Goal: Task Accomplishment & Management: Manage account settings

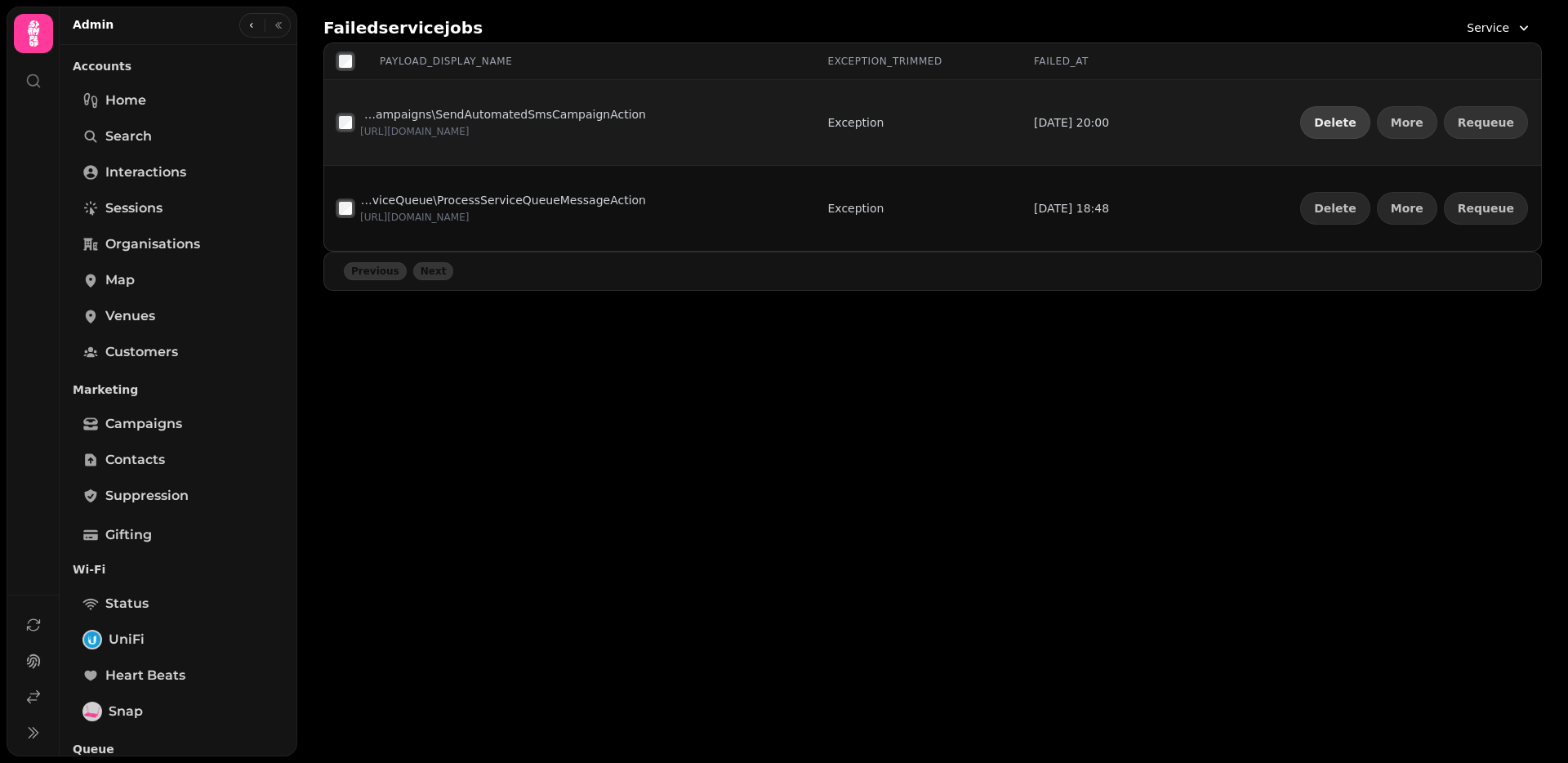
click at [1356, 117] on span "Delete" at bounding box center [1334, 122] width 43 height 12
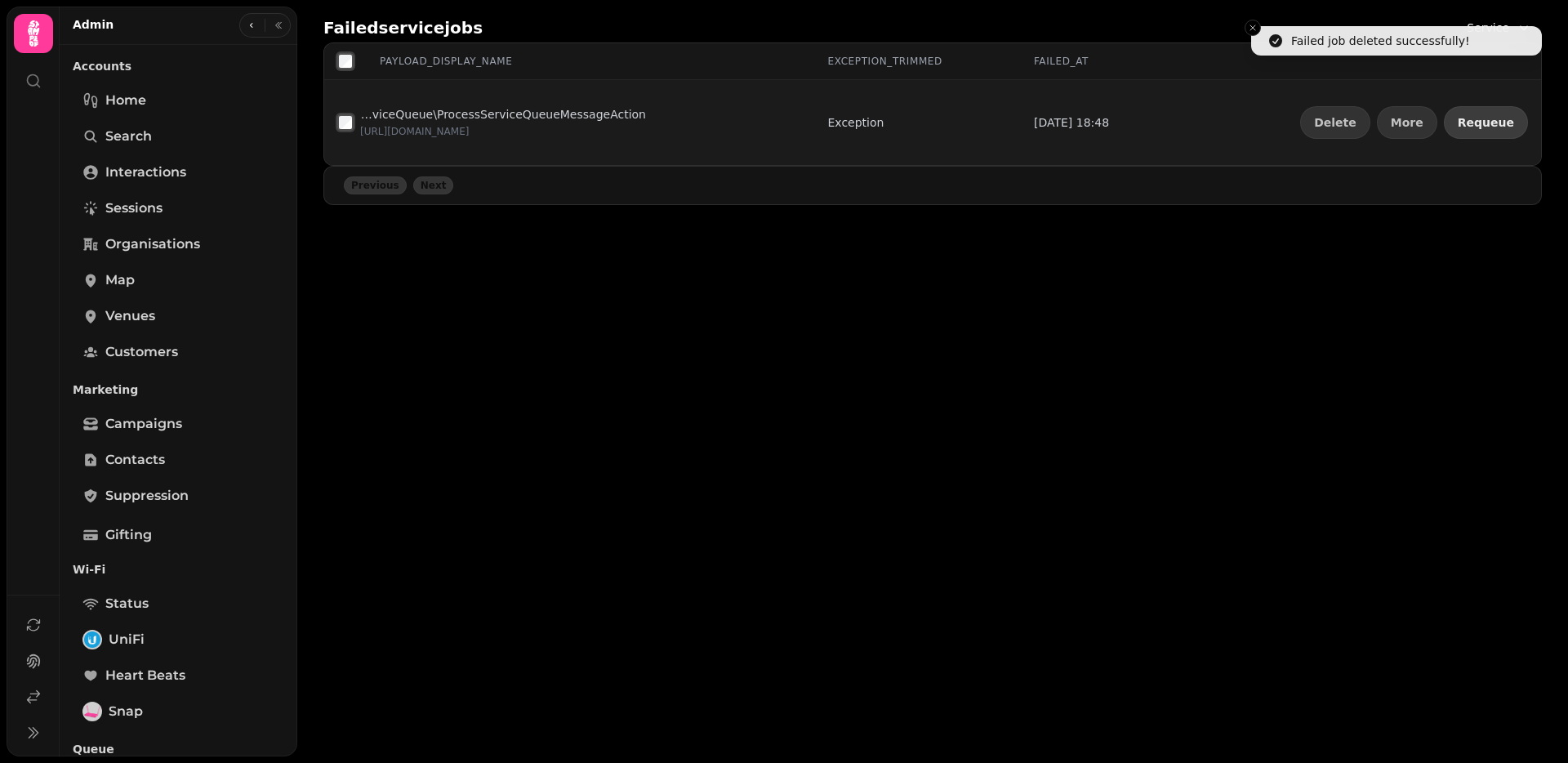
click at [1485, 120] on span "Requeue" at bounding box center [1486, 122] width 56 height 12
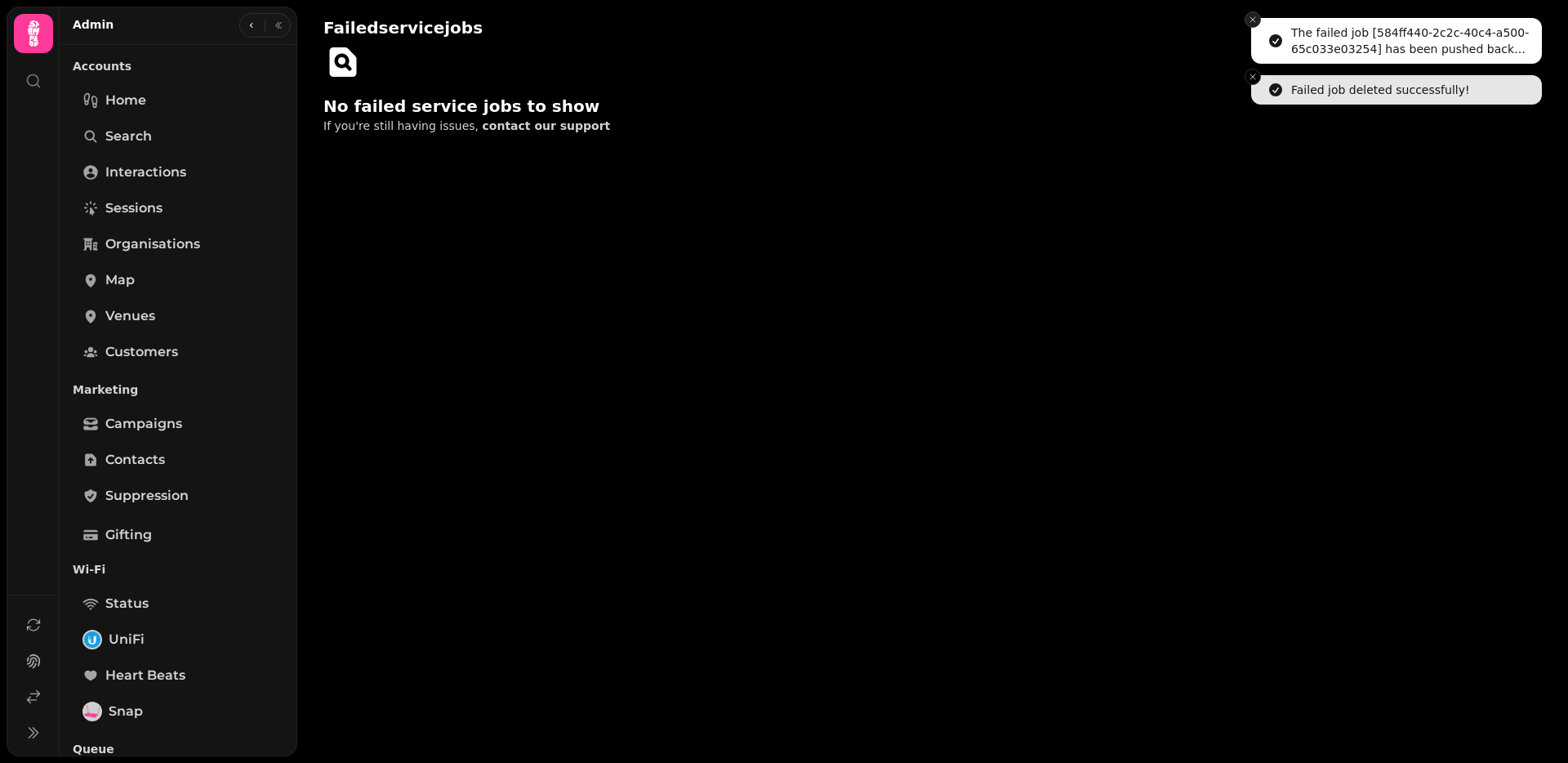
click at [1257, 17] on button "Close toast" at bounding box center [1253, 20] width 16 height 16
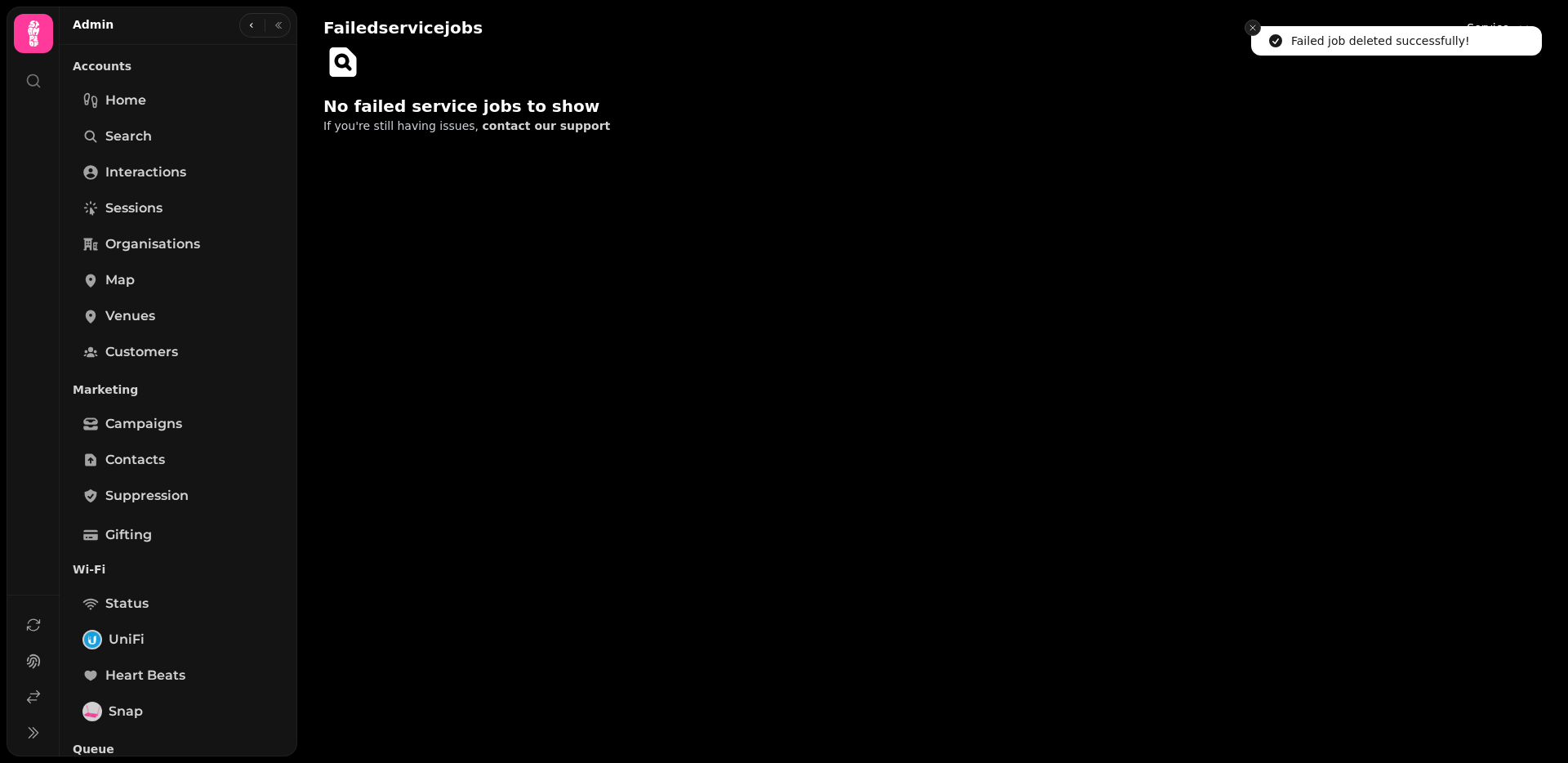
click at [1256, 20] on button "Close toast" at bounding box center [1253, 28] width 16 height 16
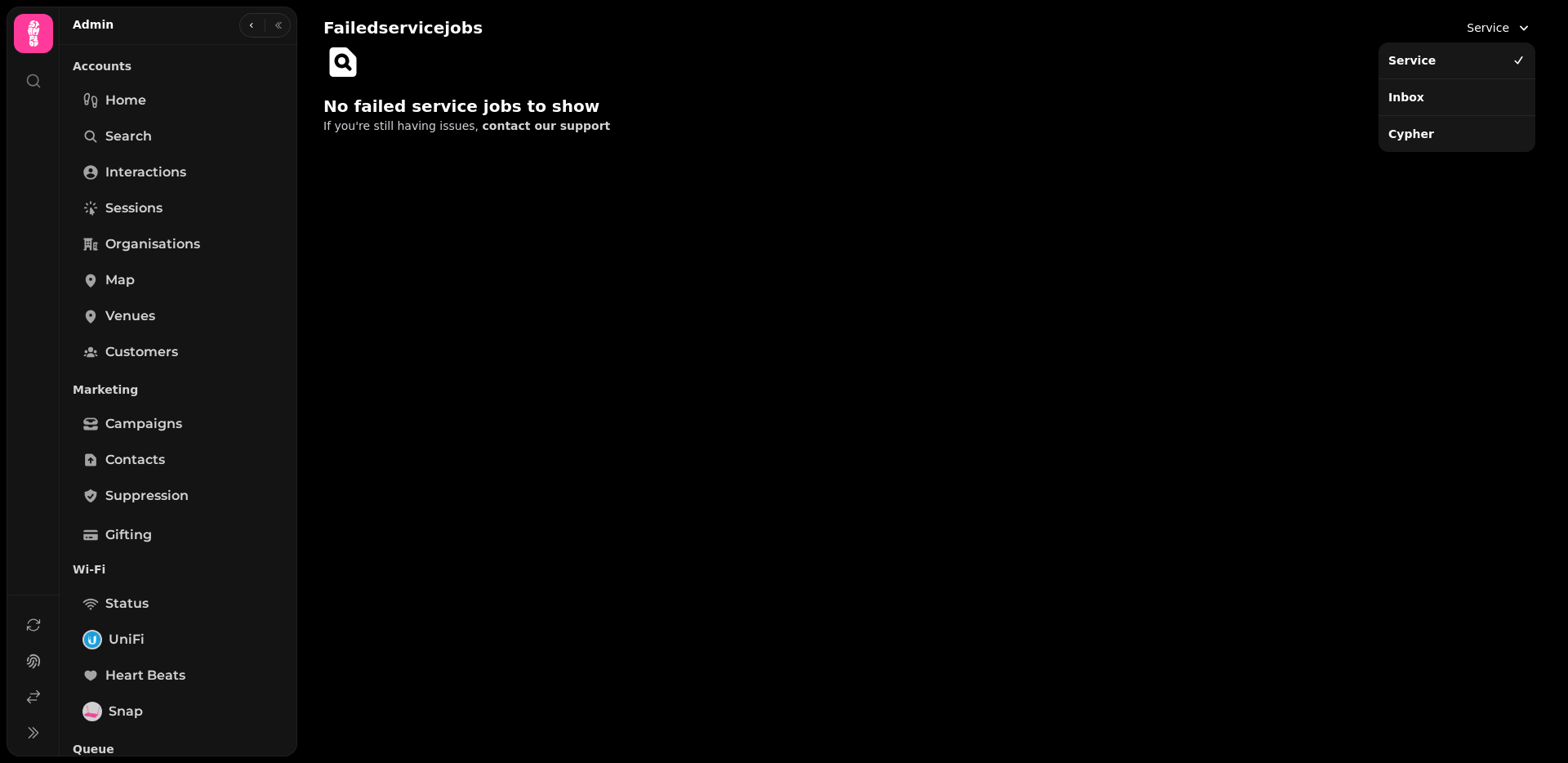
click at [1494, 26] on span "Service" at bounding box center [1487, 28] width 43 height 16
click at [1433, 98] on div "Inbox" at bounding box center [1457, 97] width 150 height 29
click at [1489, 29] on button "Inbox" at bounding box center [1505, 27] width 73 height 29
click at [1412, 138] on div "Cypher" at bounding box center [1457, 134] width 150 height 29
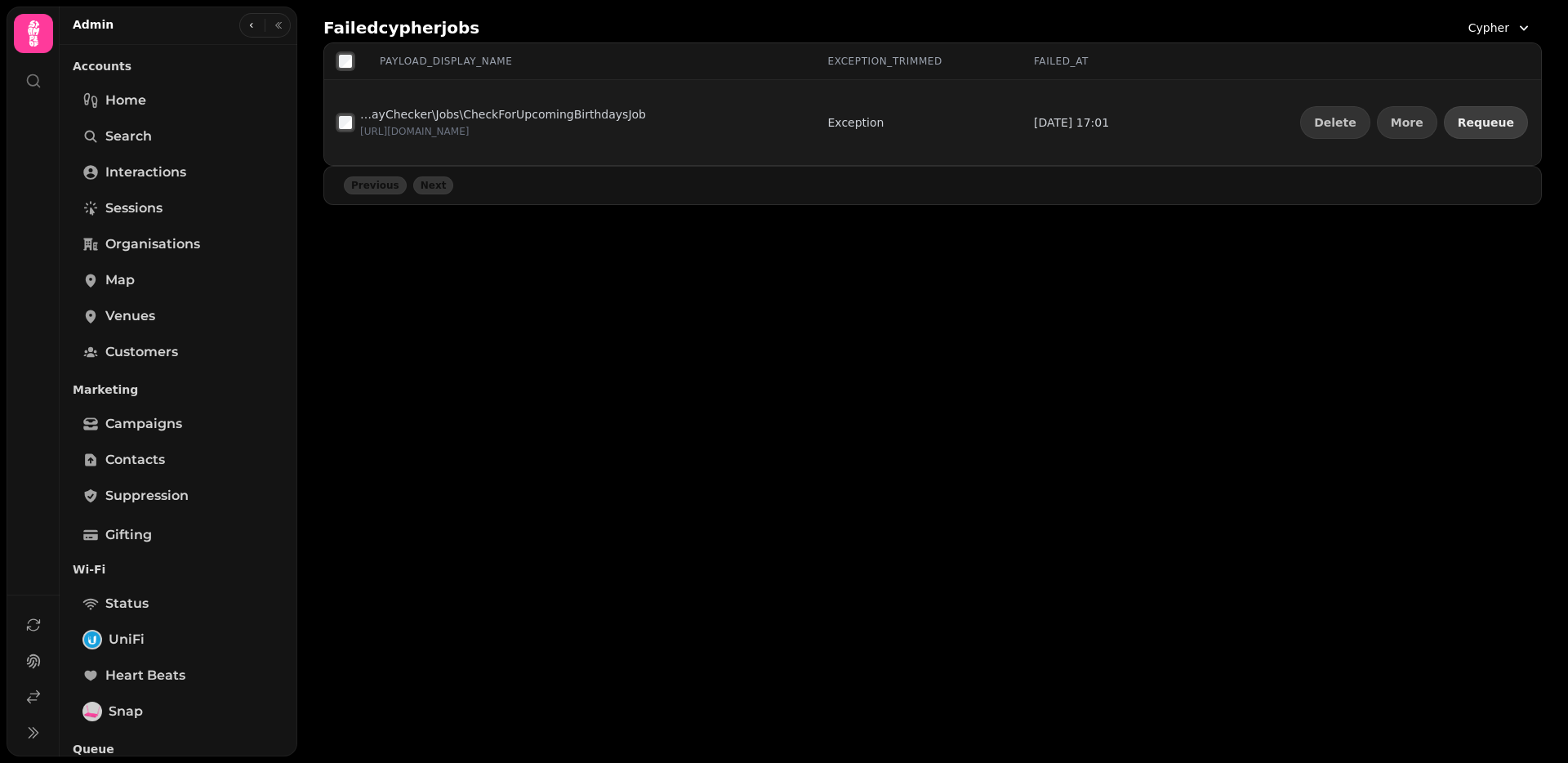
drag, startPoint x: 1488, startPoint y: 121, endPoint x: 1478, endPoint y: 107, distance: 17.2
click at [1488, 121] on span "Requeue" at bounding box center [1486, 122] width 56 height 12
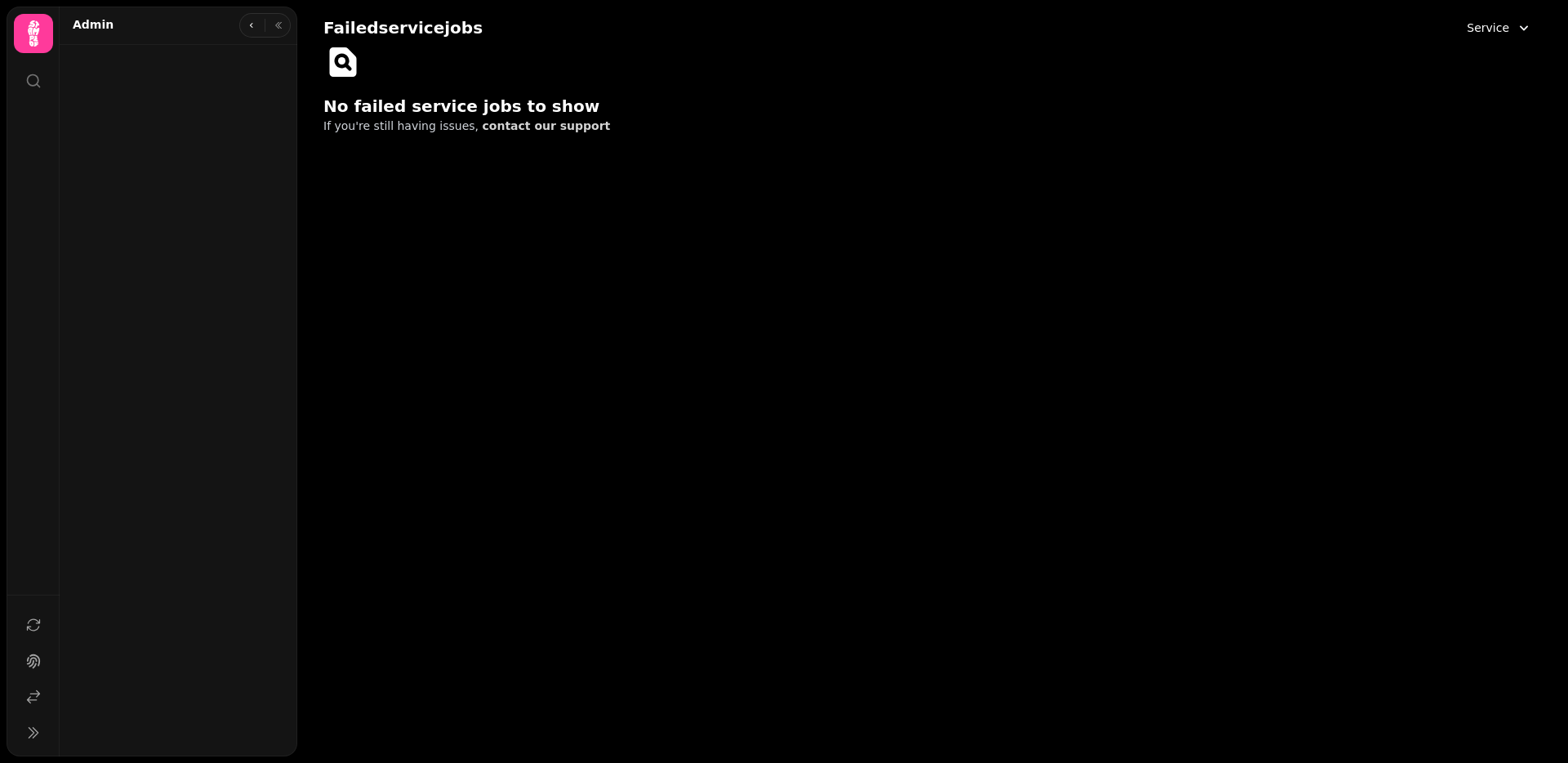
click at [1530, 29] on icon "button" at bounding box center [1524, 28] width 16 height 16
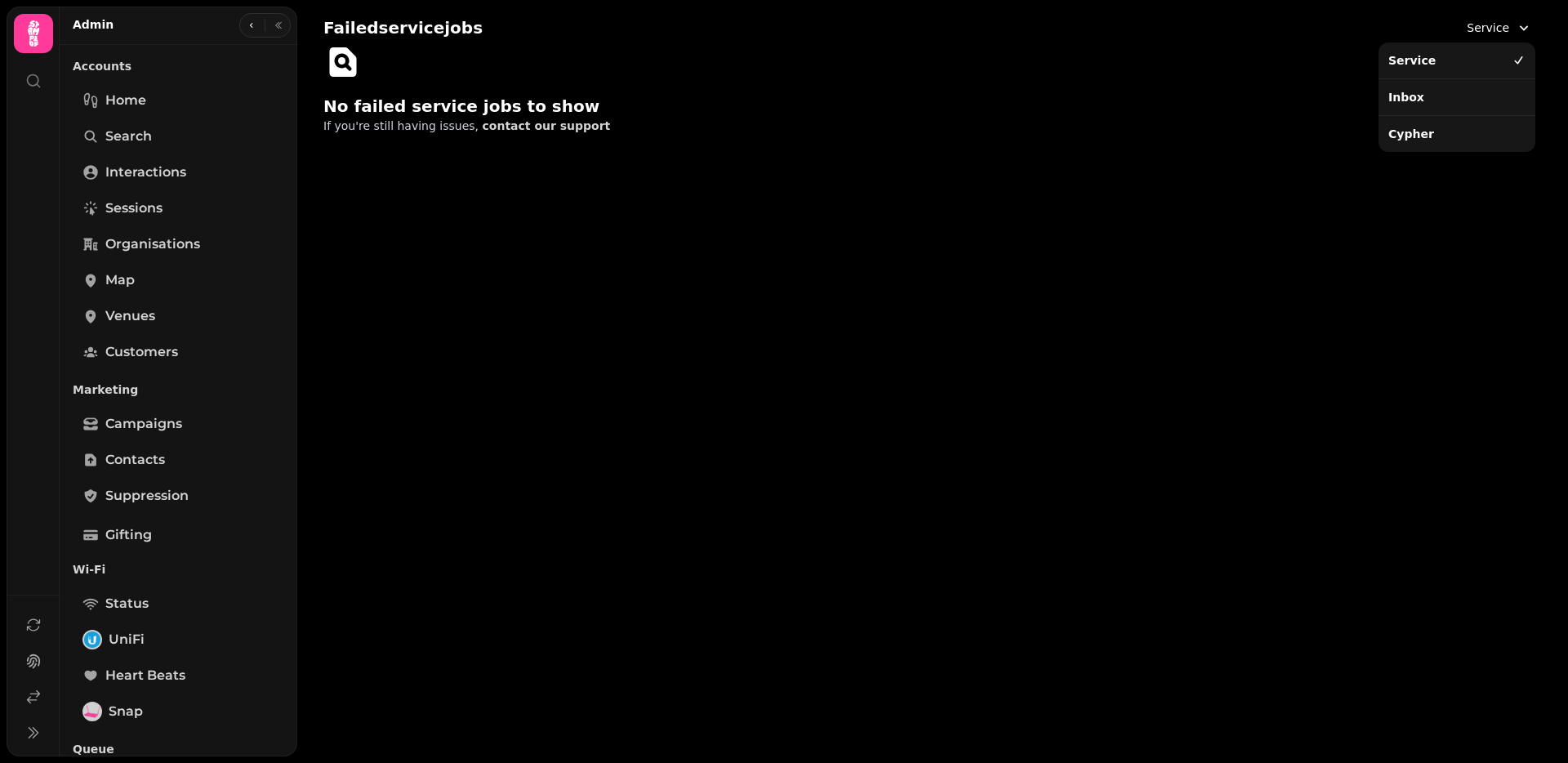
click at [1448, 127] on div "Cypher" at bounding box center [1457, 134] width 150 height 29
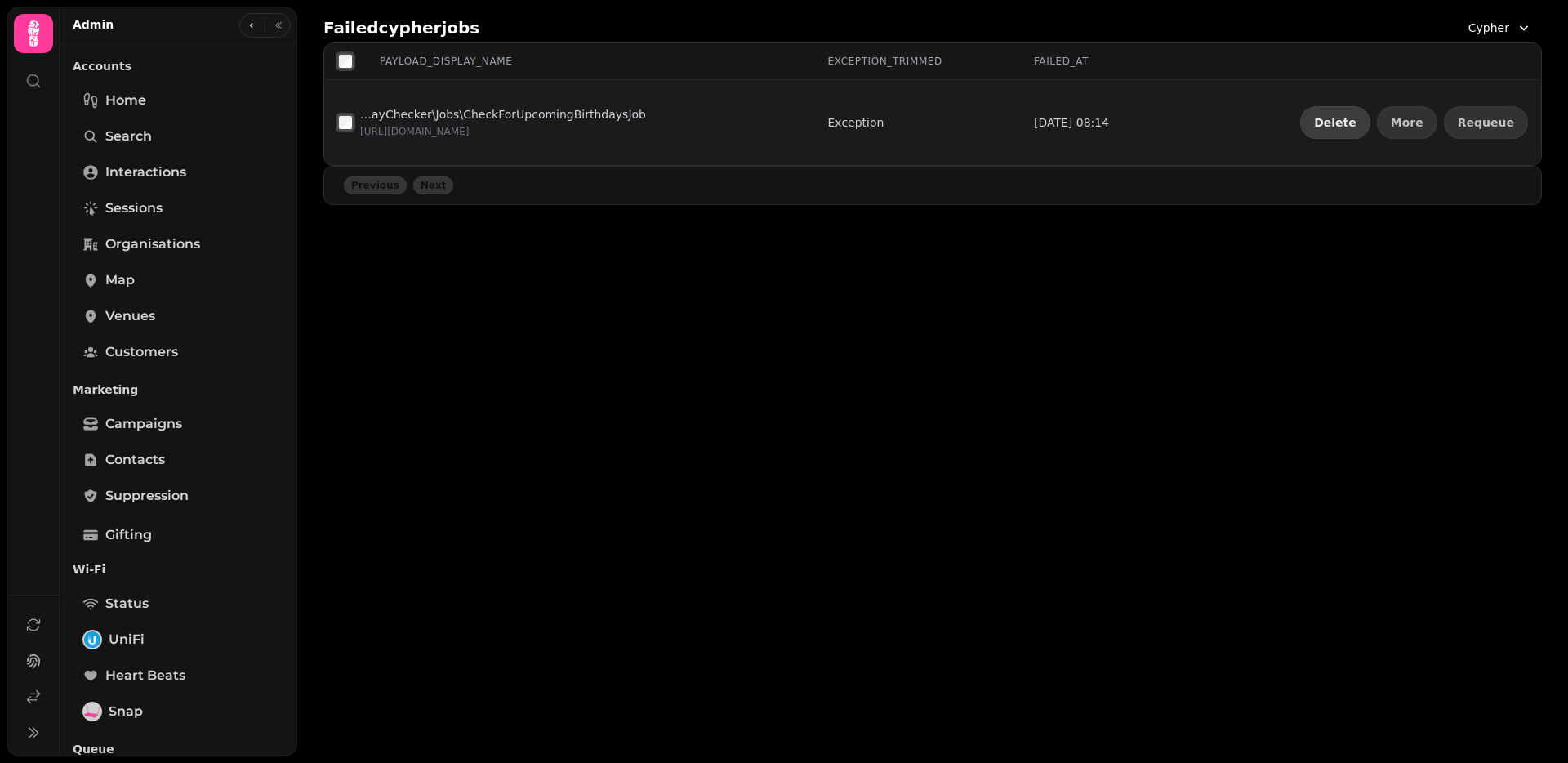
drag, startPoint x: 1356, startPoint y: 113, endPoint x: 1257, endPoint y: 117, distance: 99.1
click at [1355, 113] on button "Delete" at bounding box center [1335, 122] width 71 height 33
